Goal: Task Accomplishment & Management: Use online tool/utility

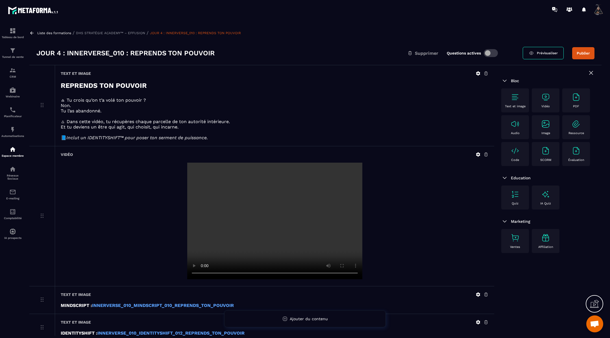
click at [32, 34] on icon at bounding box center [31, 32] width 5 height 5
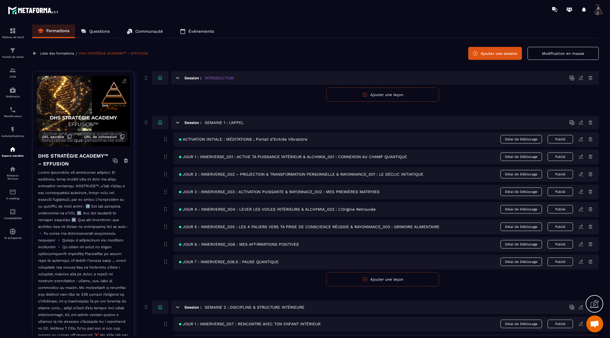
click at [177, 122] on icon at bounding box center [177, 122] width 3 height 1
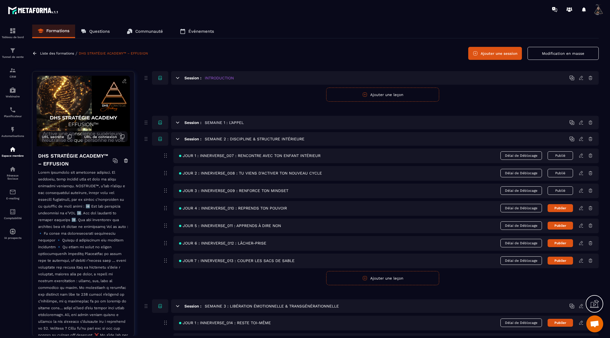
click at [564, 207] on button "Publier" at bounding box center [559, 208] width 25 height 8
